Goal: Communication & Community: Answer question/provide support

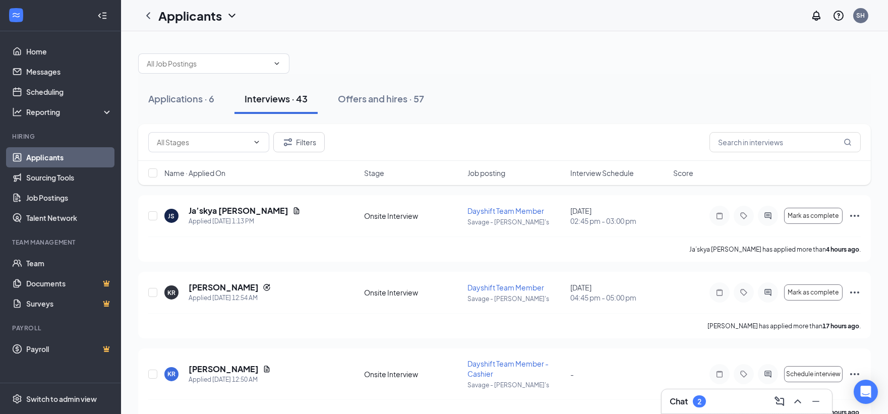
click at [738, 399] on div "Chat 2" at bounding box center [746, 401] width 154 height 16
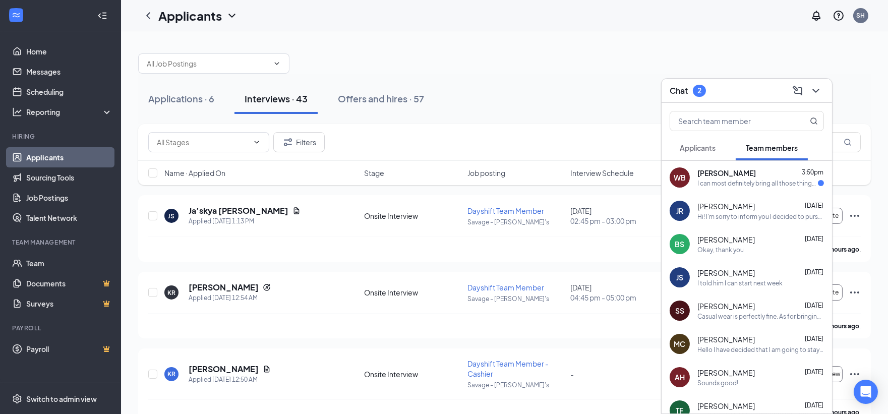
click at [750, 168] on div "[PERSON_NAME] 3:50pm" at bounding box center [760, 173] width 127 height 10
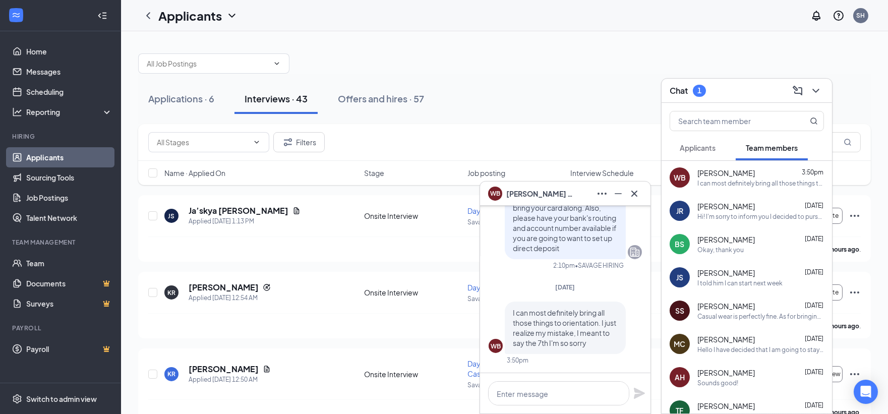
click at [714, 147] on span "Applicants" at bounding box center [698, 147] width 36 height 9
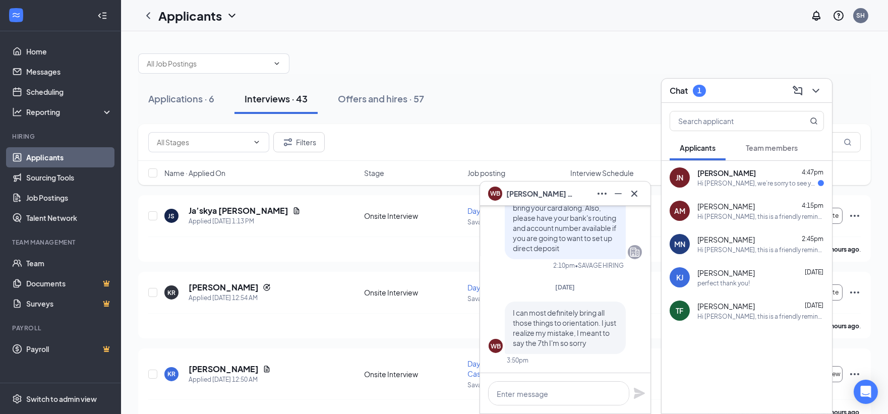
click at [766, 168] on div "[PERSON_NAME] 4:47pm" at bounding box center [760, 173] width 127 height 10
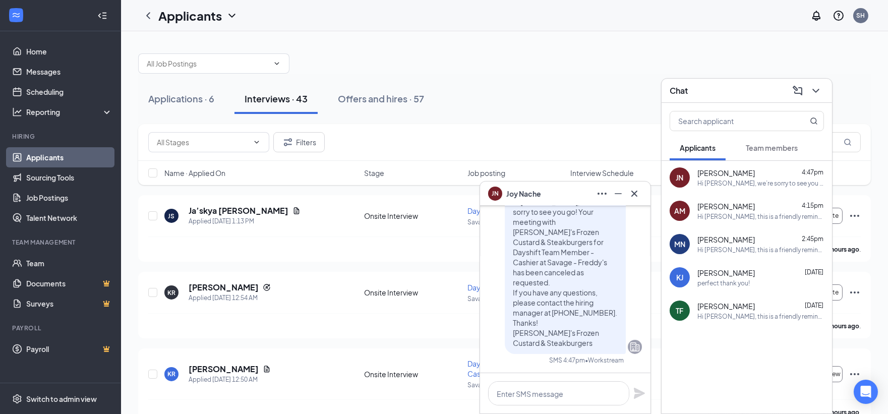
click at [762, 148] on span "Team members" at bounding box center [772, 147] width 52 height 9
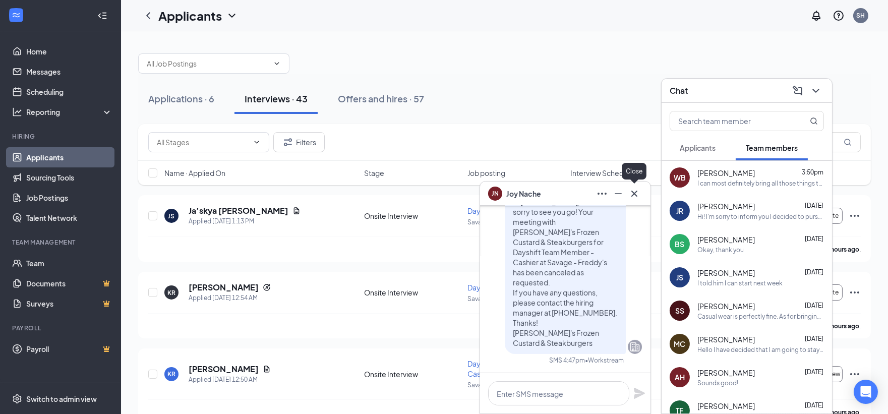
click at [628, 192] on icon "Cross" at bounding box center [634, 194] width 12 height 12
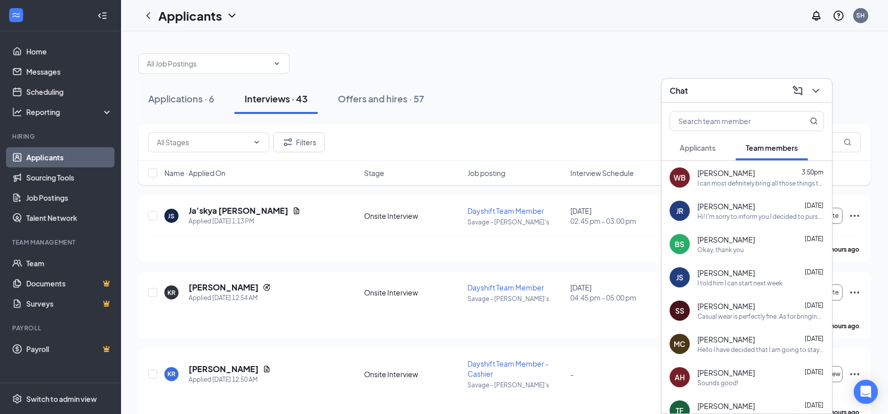
click at [637, 59] on div at bounding box center [504, 58] width 732 height 30
click at [752, 168] on div "[PERSON_NAME] 3:50pm" at bounding box center [760, 173] width 127 height 10
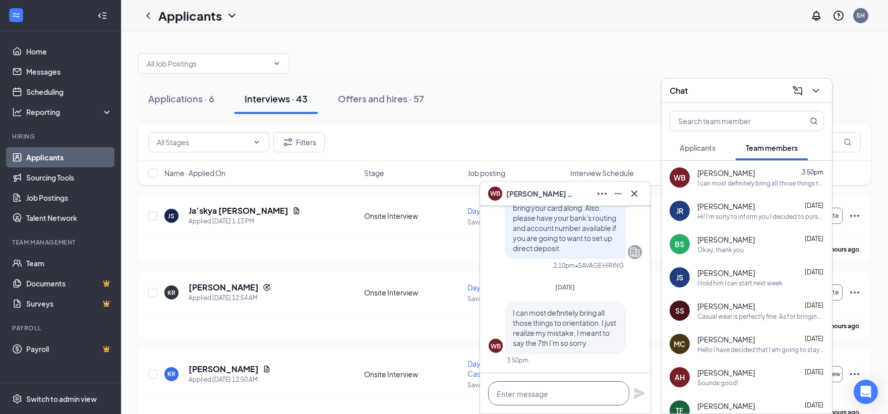
click at [581, 392] on textarea at bounding box center [558, 393] width 141 height 24
type textarea "Are you able to do the 8th at noon?"
click at [635, 391] on icon "Plane" at bounding box center [639, 393] width 11 height 11
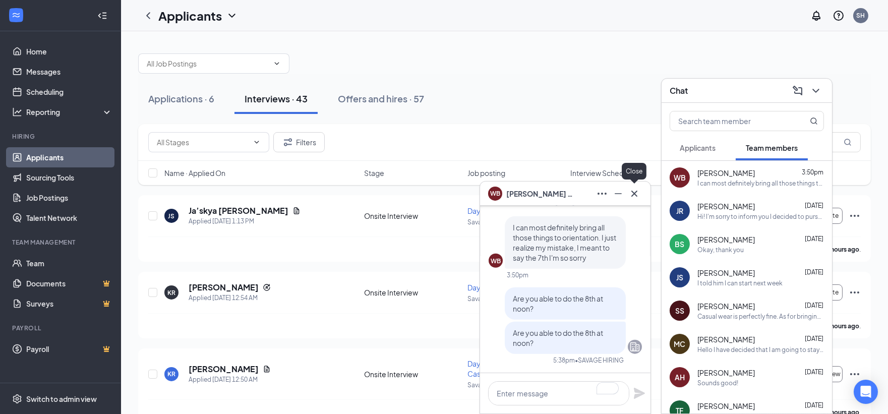
click at [634, 195] on icon "Cross" at bounding box center [634, 194] width 12 height 12
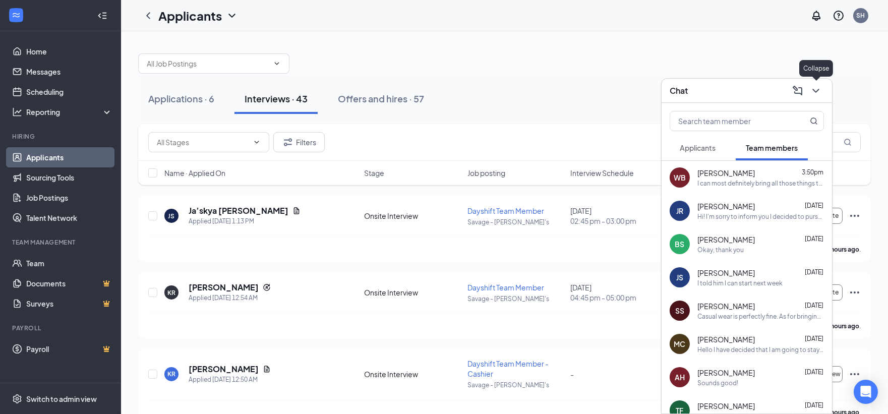
click at [821, 87] on icon "ChevronDown" at bounding box center [816, 91] width 12 height 12
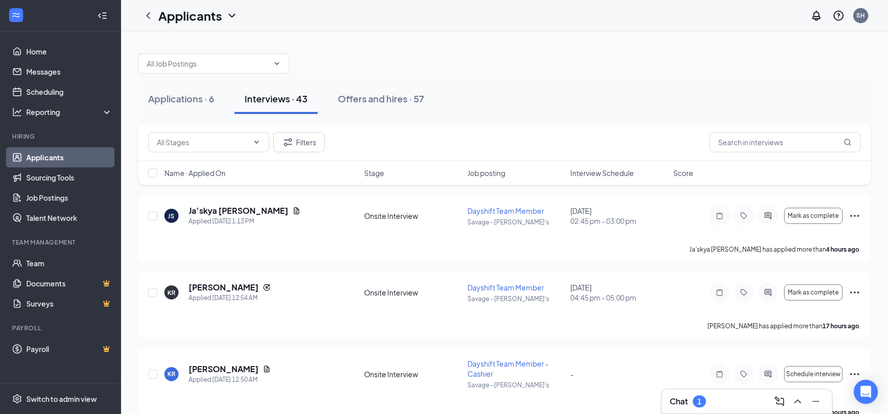
click at [738, 402] on div "Chat 1" at bounding box center [746, 401] width 154 height 16
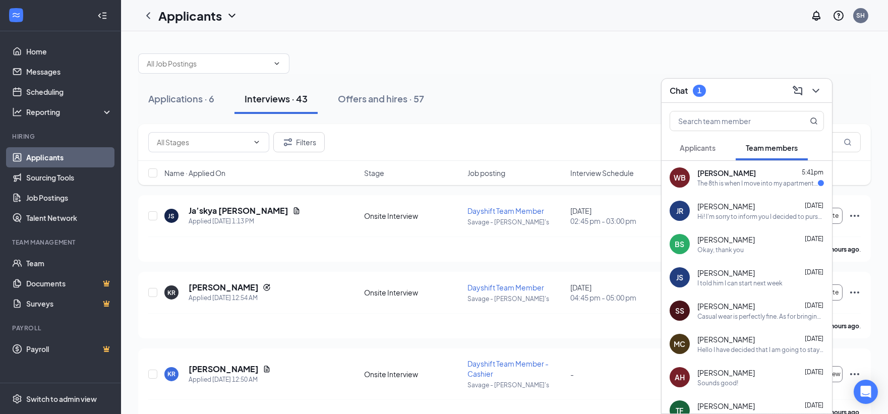
click at [762, 177] on div "[PERSON_NAME] 5:41pm" at bounding box center [760, 173] width 127 height 10
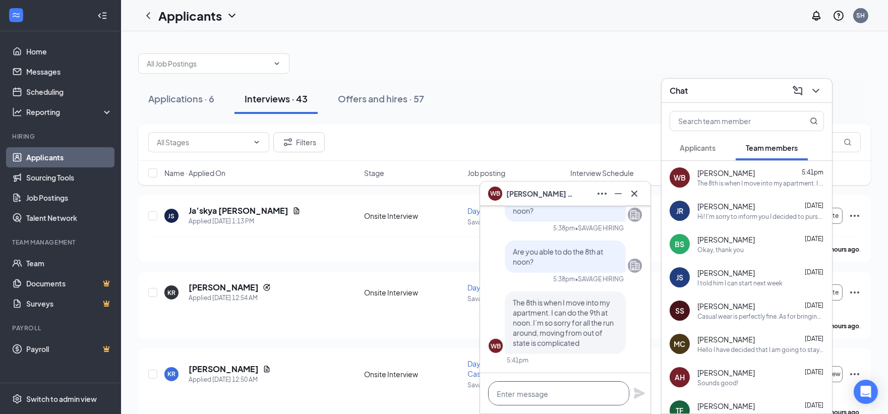
click at [588, 395] on textarea at bounding box center [558, 393] width 141 height 24
type textarea "i"
click at [558, 396] on textarea "It's all good" at bounding box center [558, 393] width 141 height 24
type textarea "It's all good! Let's do the 9th at noon"
click at [641, 394] on icon "Plane" at bounding box center [639, 393] width 11 height 11
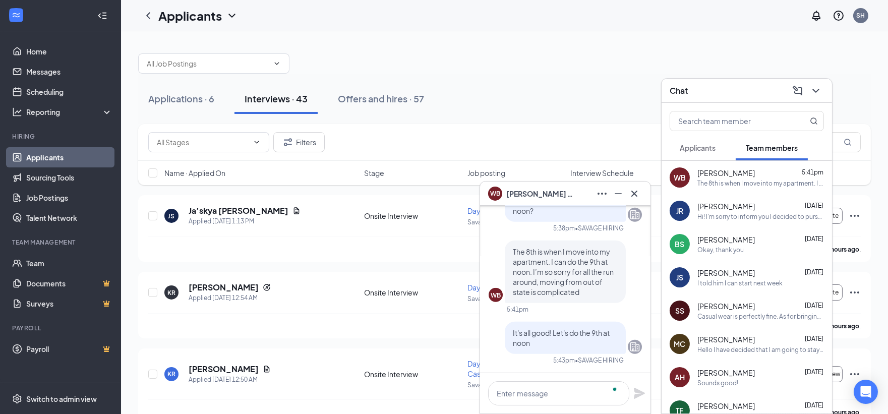
scroll to position [0, 0]
click at [635, 195] on icon "Cross" at bounding box center [634, 193] width 6 height 6
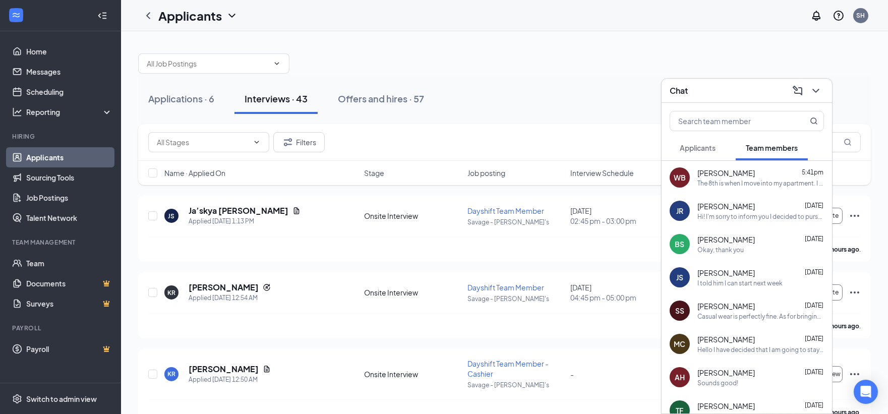
click at [712, 87] on div "Chat" at bounding box center [746, 91] width 154 height 16
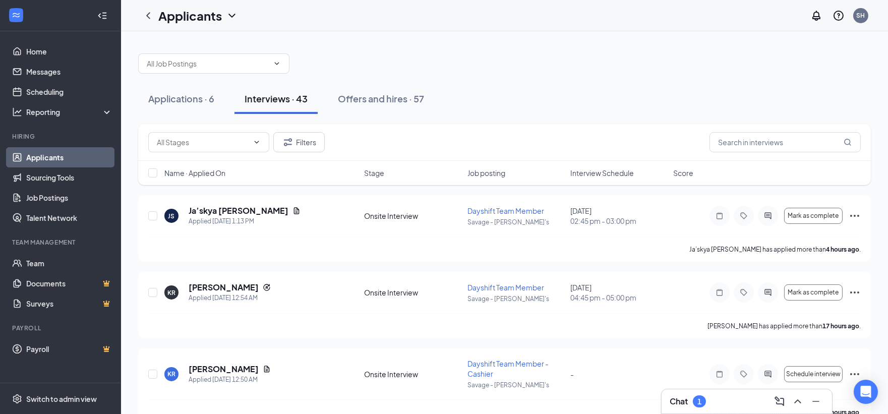
click at [709, 406] on div "Chat 1" at bounding box center [746, 401] width 154 height 16
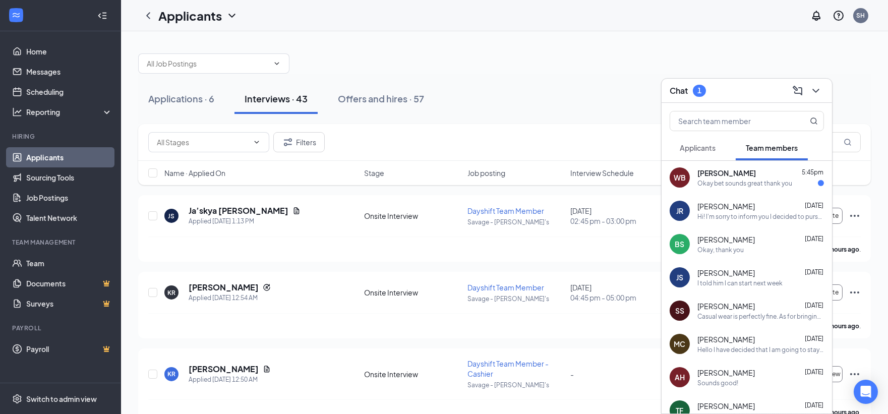
click at [769, 172] on div "[PERSON_NAME] 5:45pm" at bounding box center [760, 173] width 127 height 10
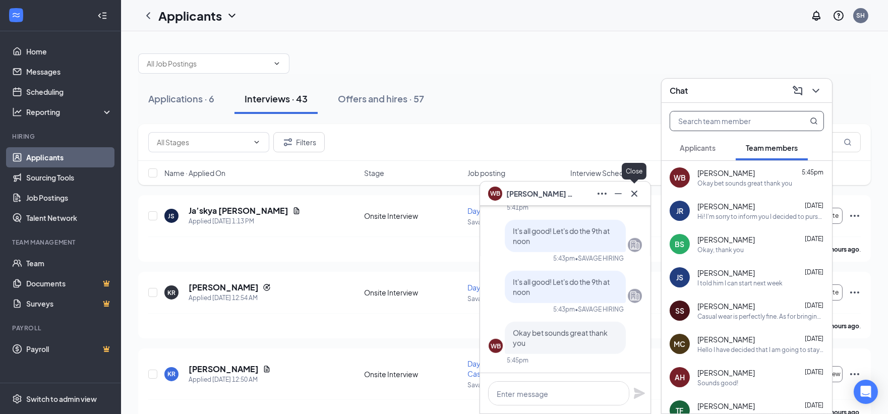
drag, startPoint x: 639, startPoint y: 188, endPoint x: 764, endPoint y: 118, distance: 143.5
click at [642, 186] on button at bounding box center [634, 194] width 16 height 16
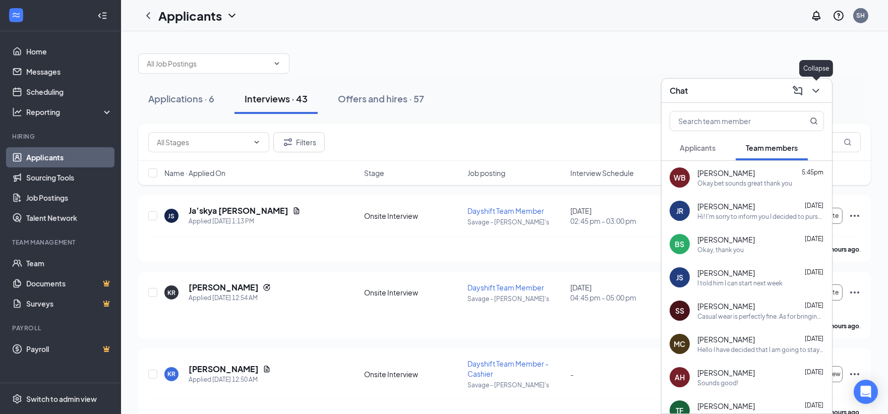
click at [813, 92] on icon "ChevronDown" at bounding box center [816, 91] width 12 height 12
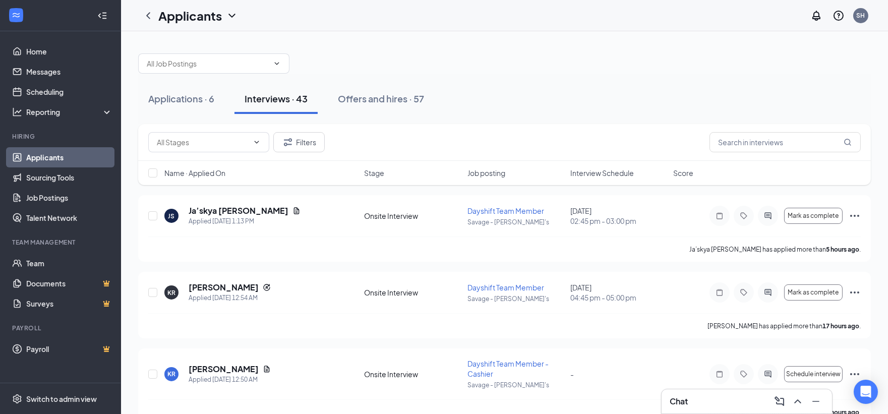
click at [633, 30] on div "Applicants SH" at bounding box center [504, 15] width 767 height 31
